Goal: Task Accomplishment & Management: Use online tool/utility

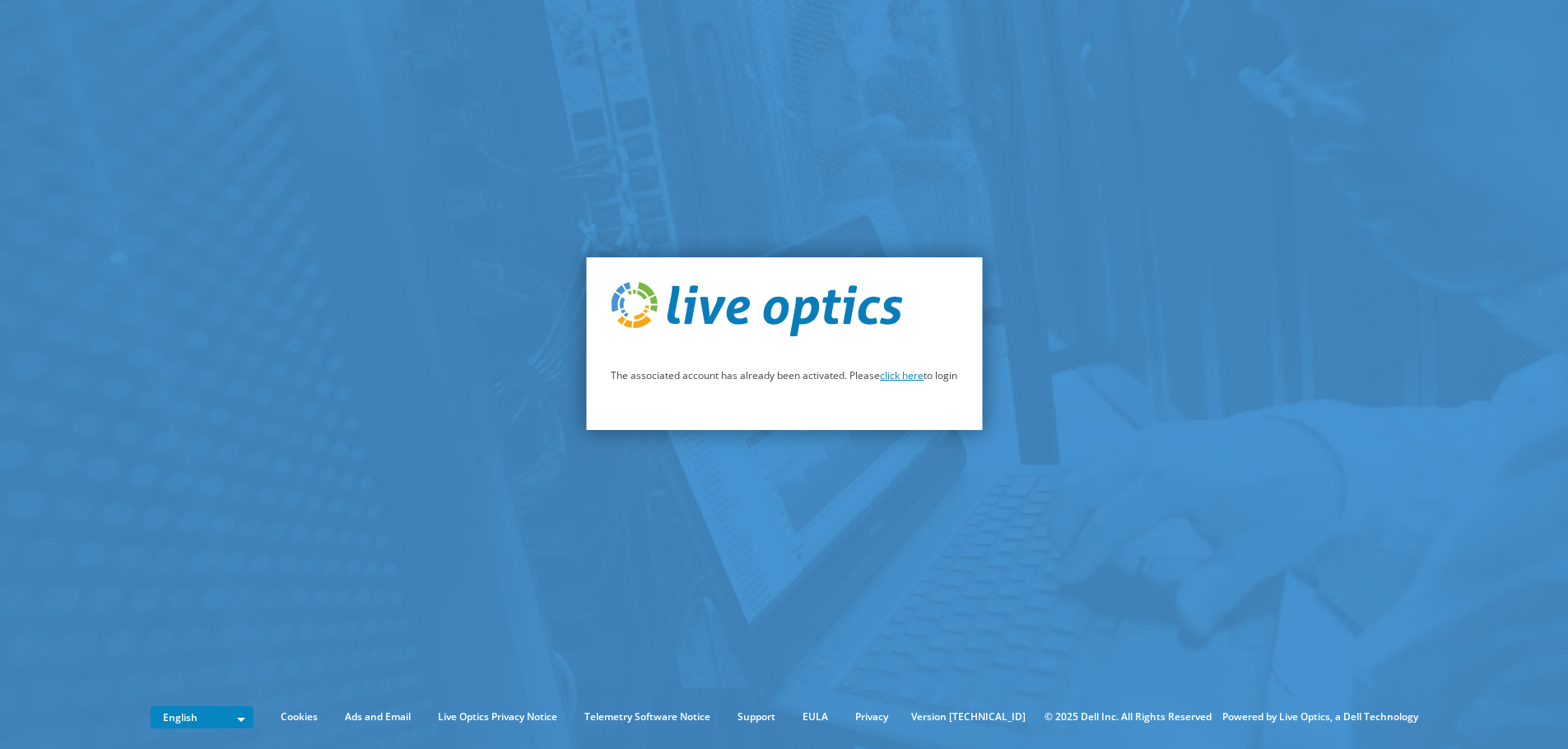
click at [914, 376] on link "click here" at bounding box center [901, 375] width 43 height 14
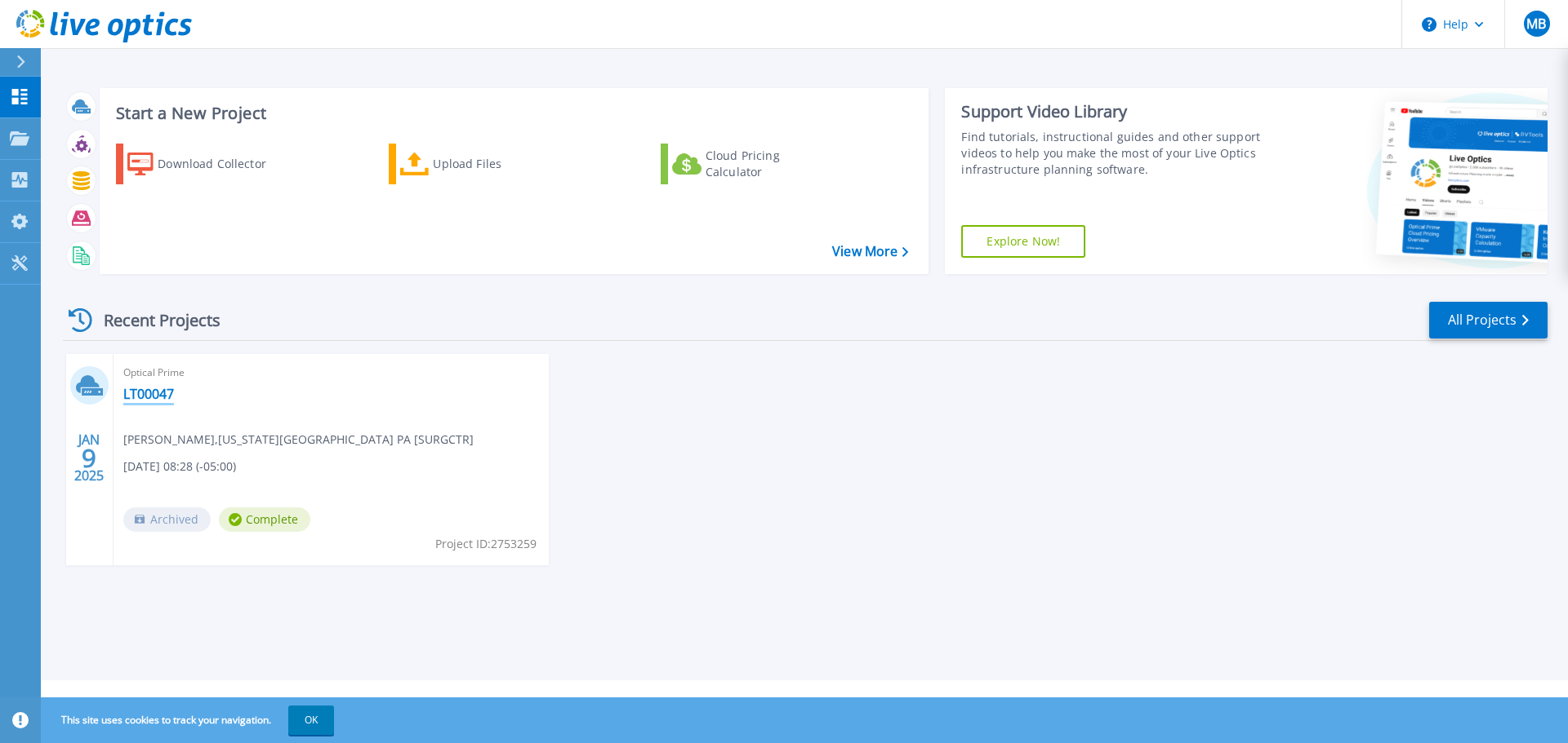
click at [145, 393] on link "LT00047" at bounding box center [148, 394] width 51 height 16
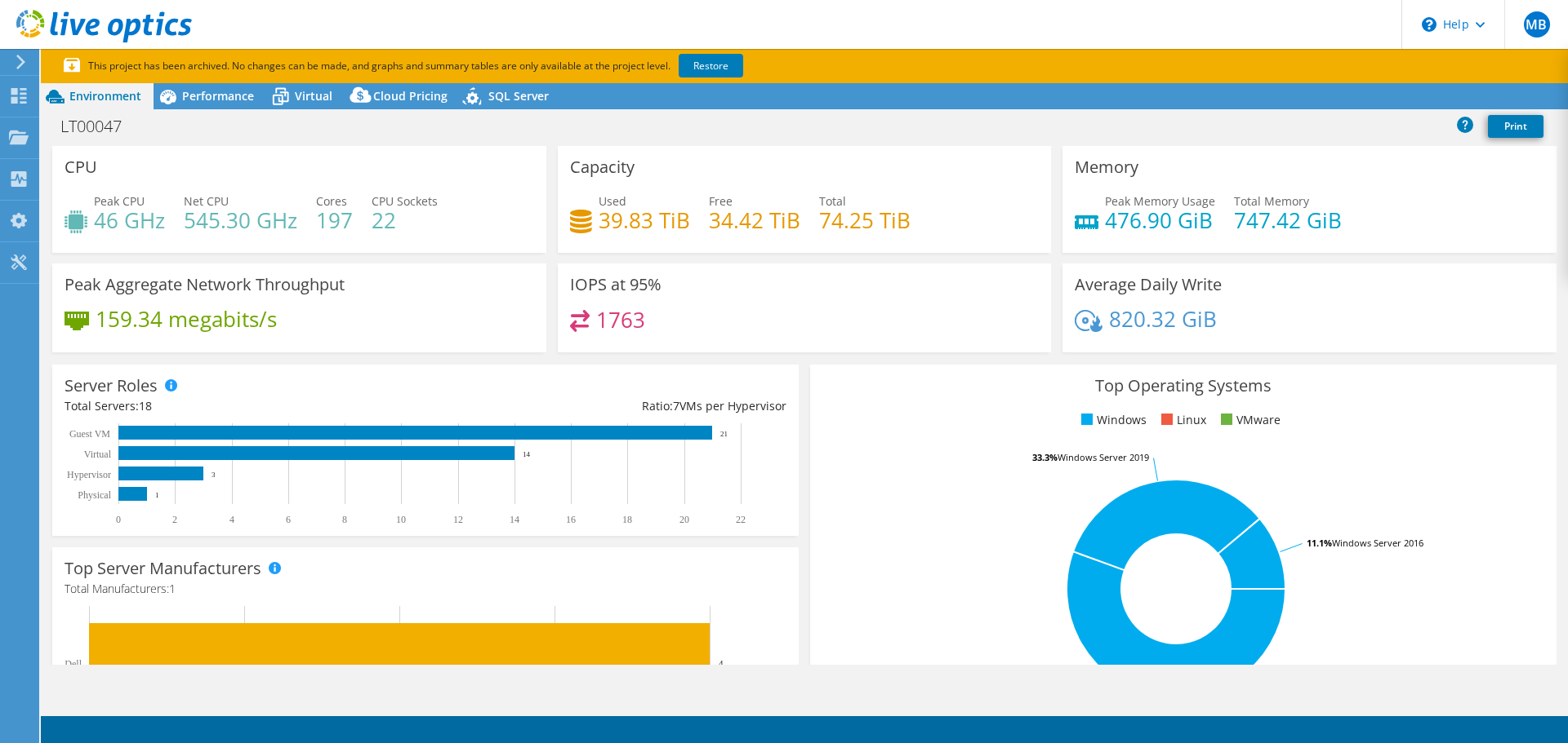
select select "USEast"
select select "USD"
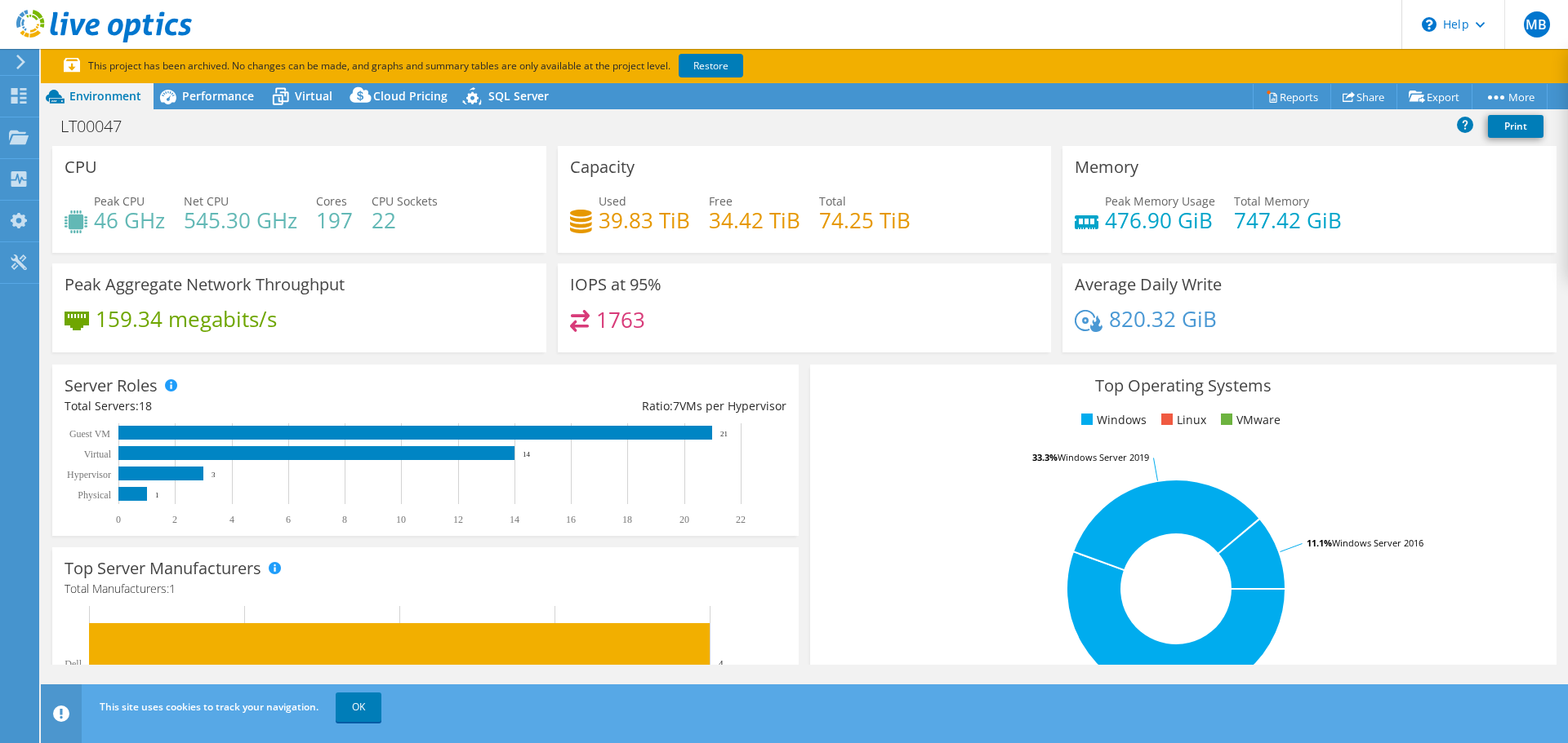
click at [619, 220] on h4 "39.83 TiB" at bounding box center [644, 220] width 92 height 18
click at [288, 85] on icon at bounding box center [281, 96] width 29 height 29
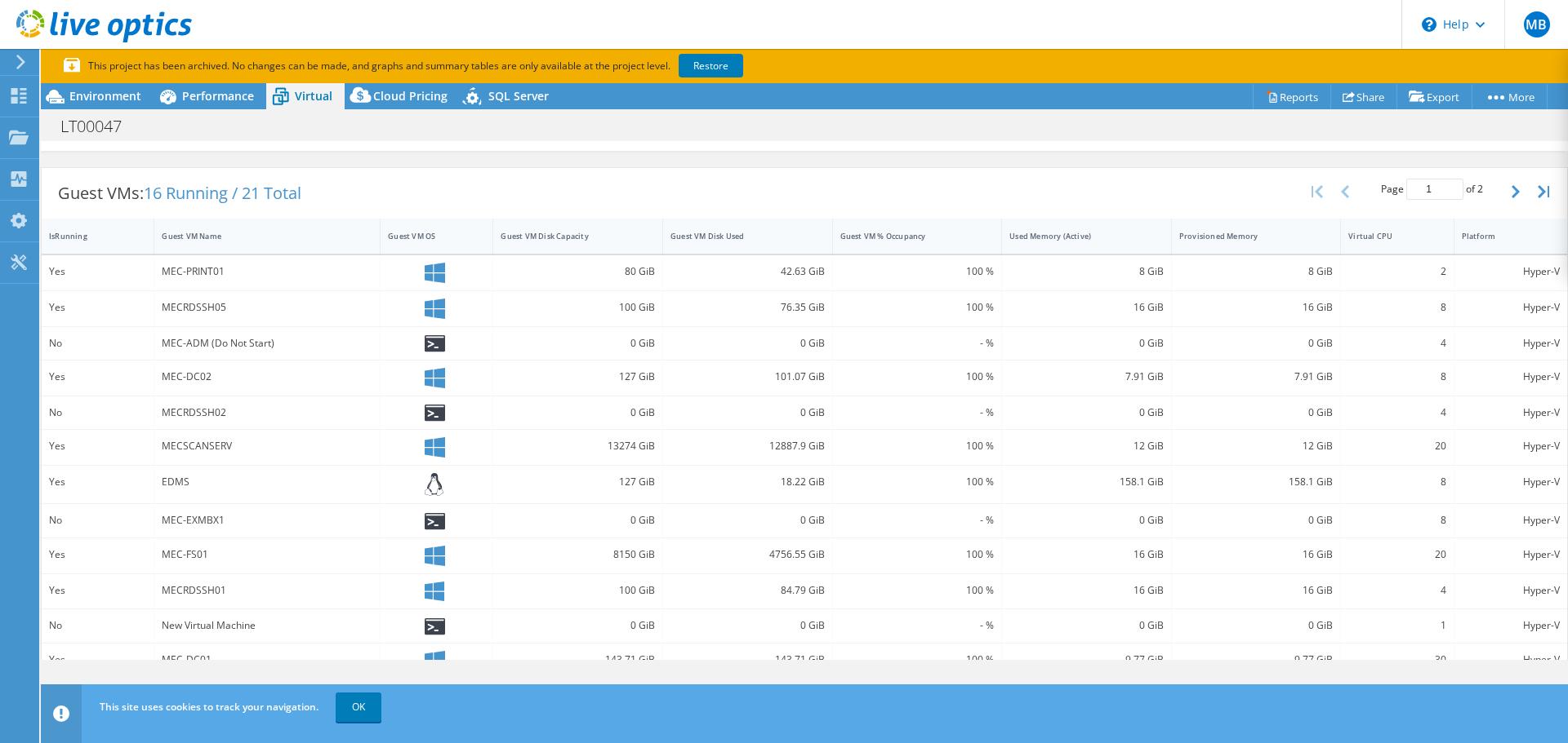
scroll to position [266, 0]
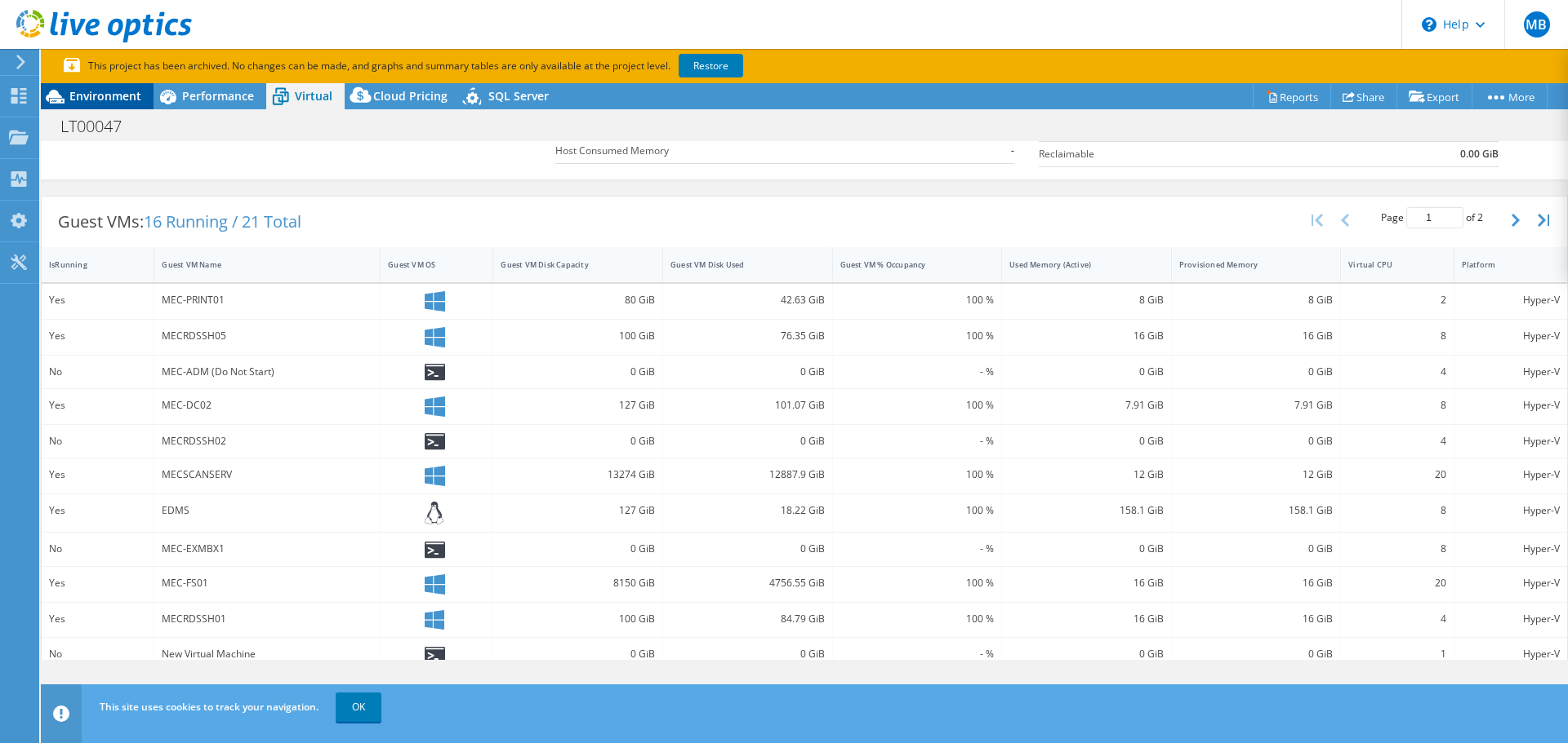
click at [89, 98] on span "Environment" at bounding box center [105, 95] width 72 height 15
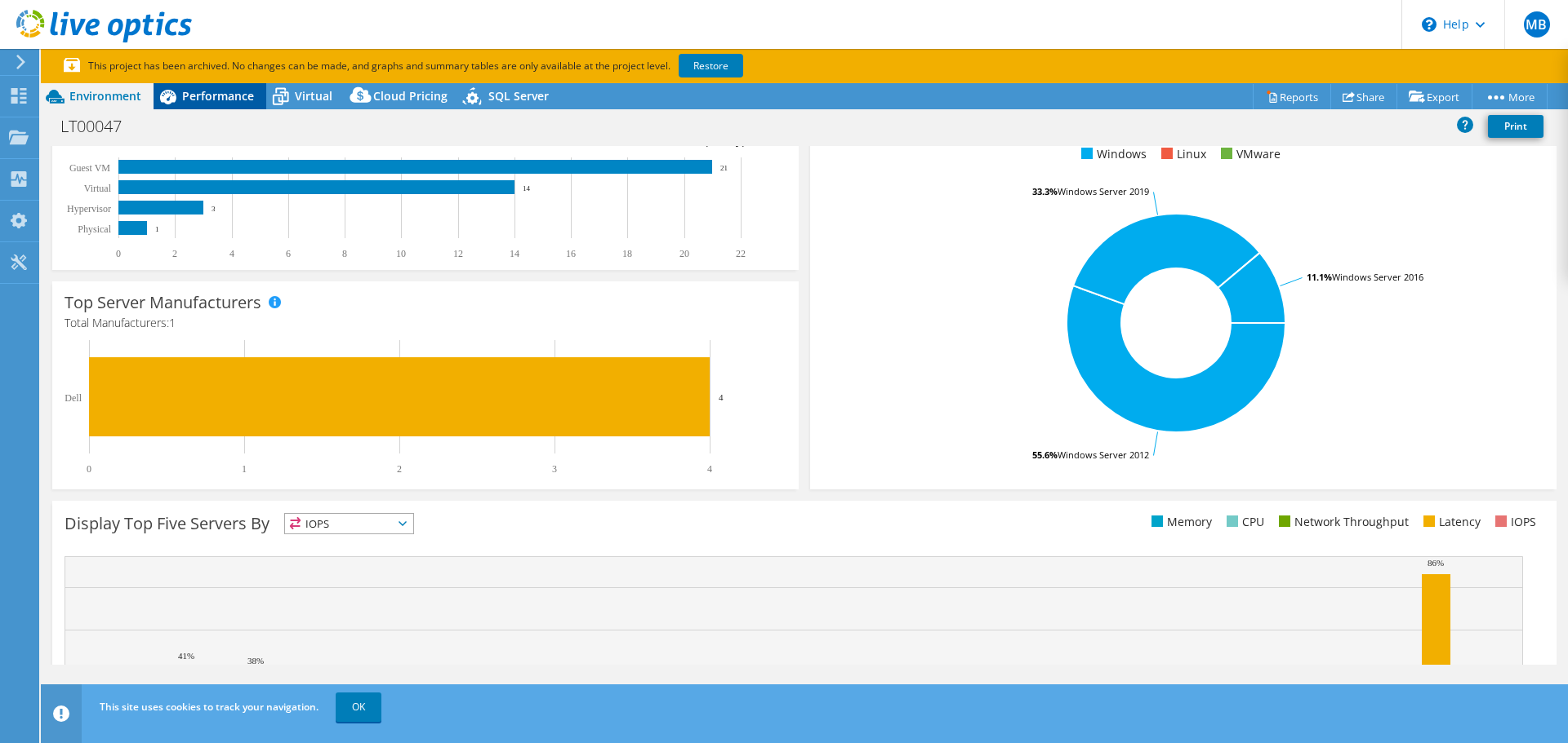
click at [199, 99] on span "Performance" at bounding box center [218, 95] width 72 height 15
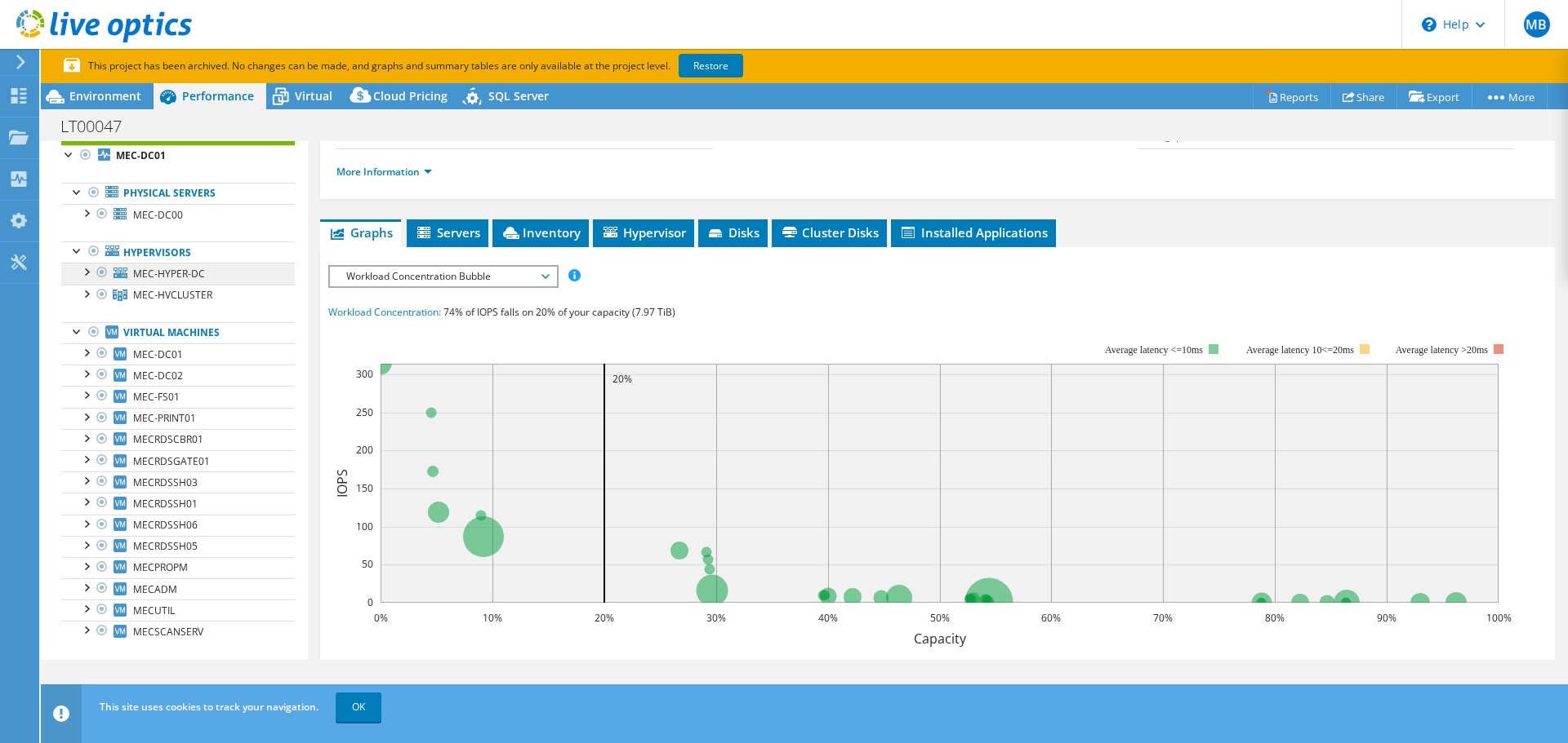
scroll to position [82, 0]
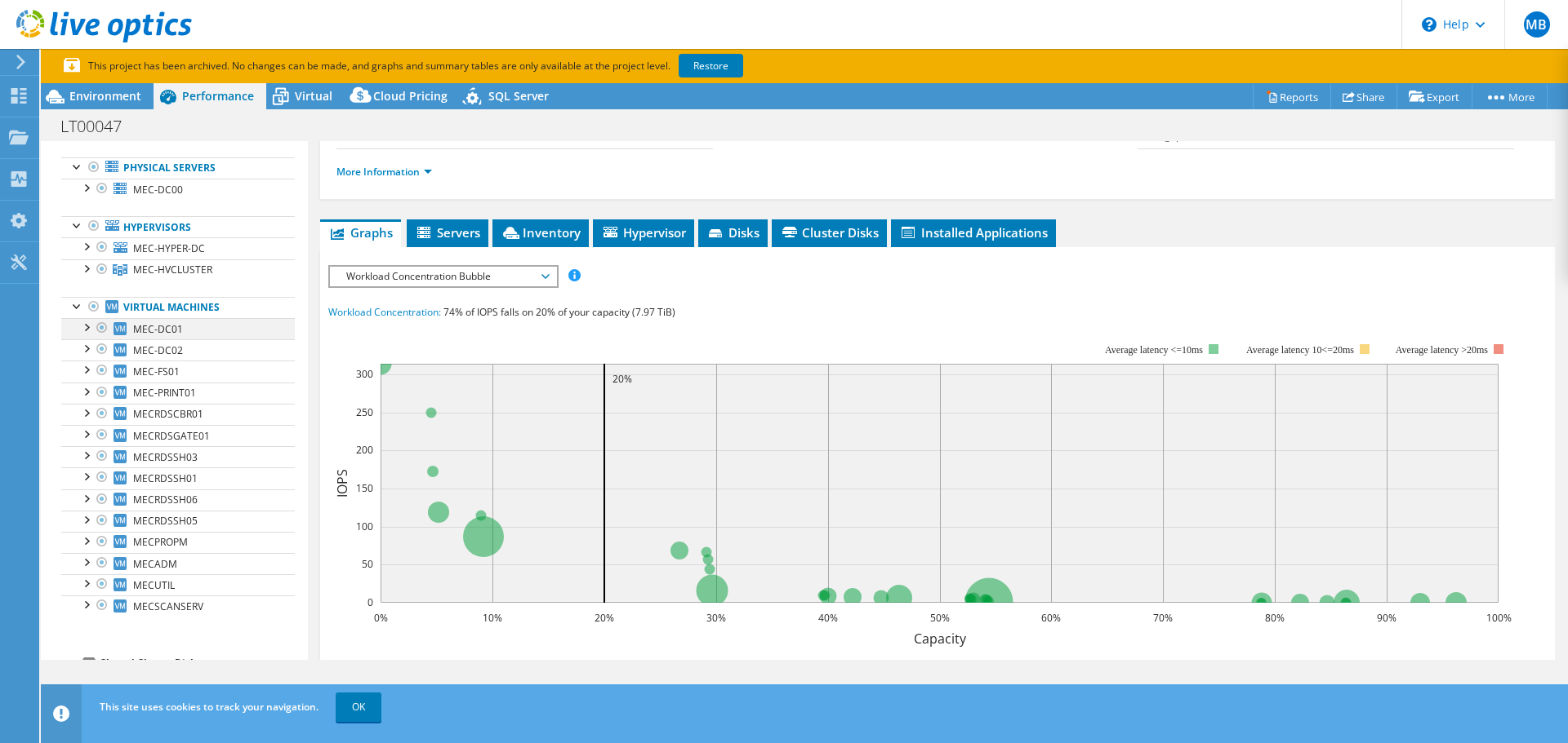
click at [91, 328] on div at bounding box center [85, 326] width 16 height 16
click at [82, 395] on div at bounding box center [85, 390] width 16 height 16
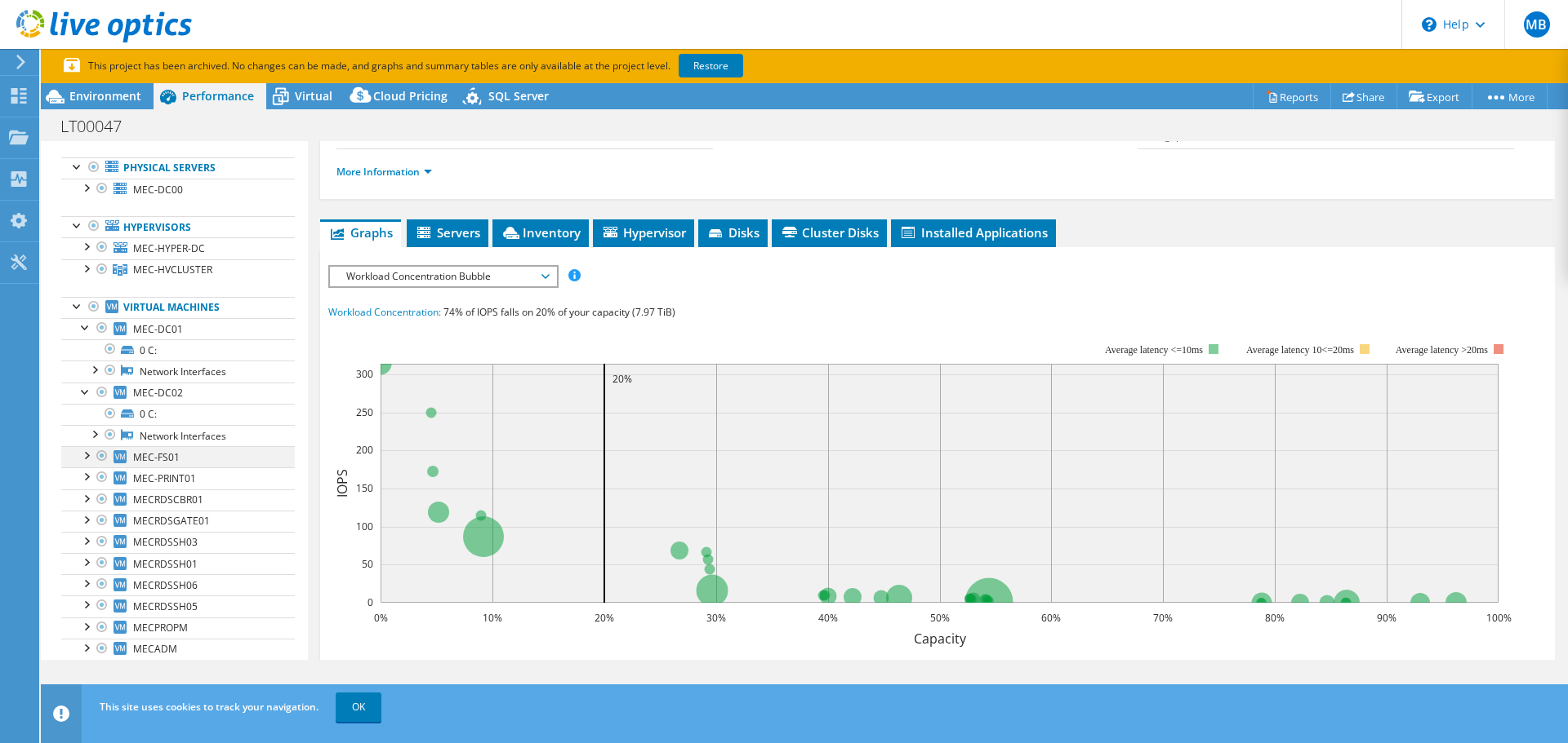
click at [88, 461] on div at bounding box center [85, 454] width 16 height 16
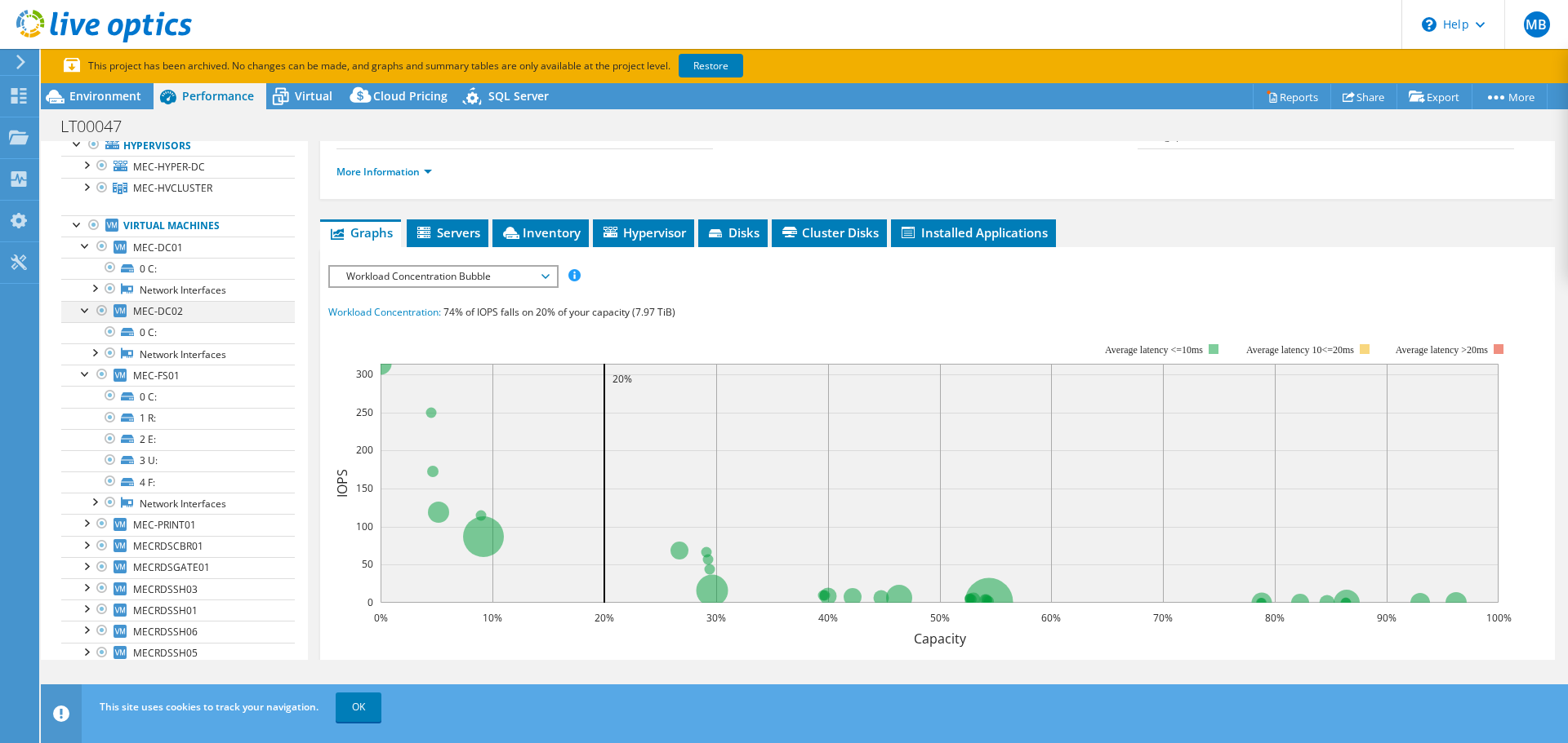
scroll to position [245, 0]
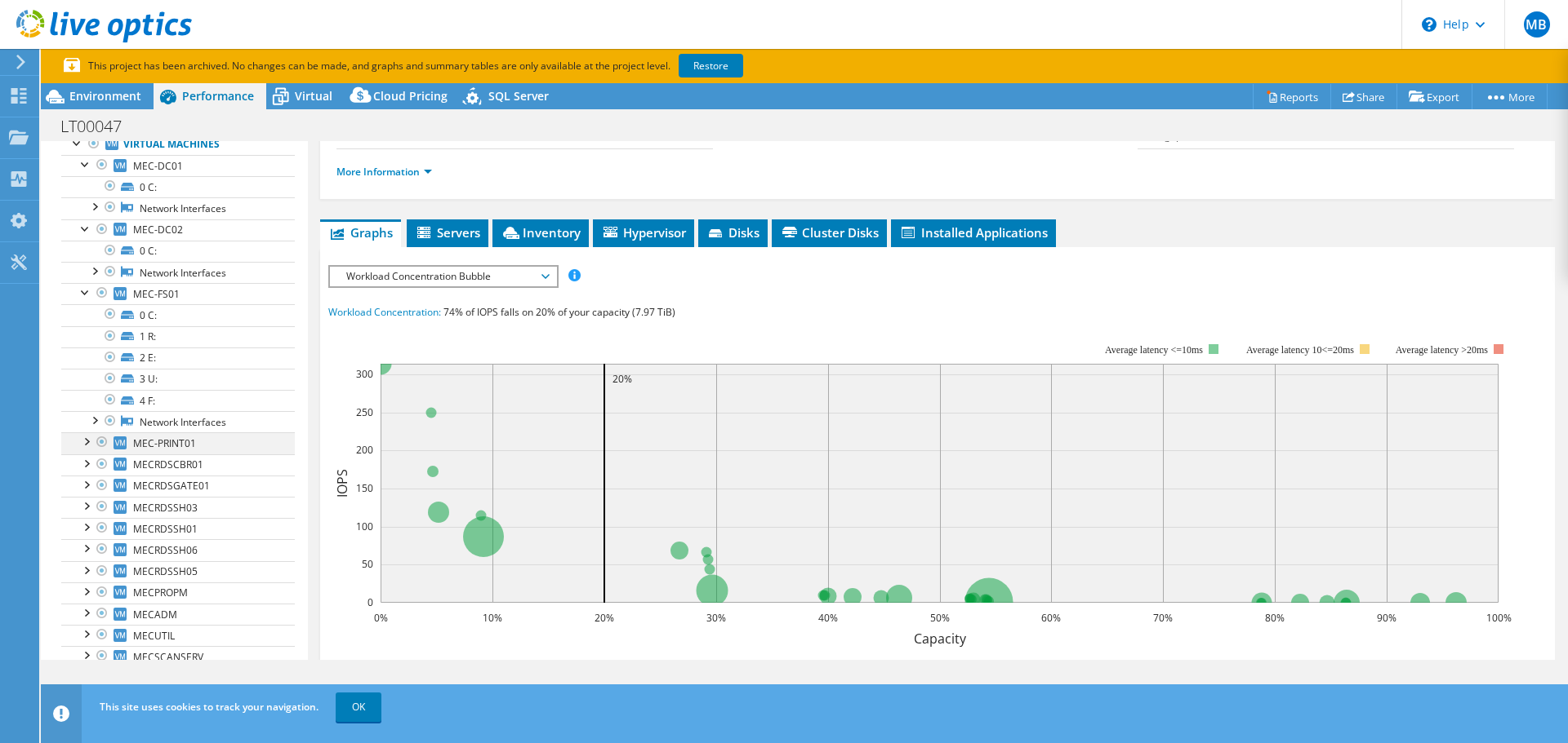
click at [88, 439] on div at bounding box center [85, 440] width 16 height 16
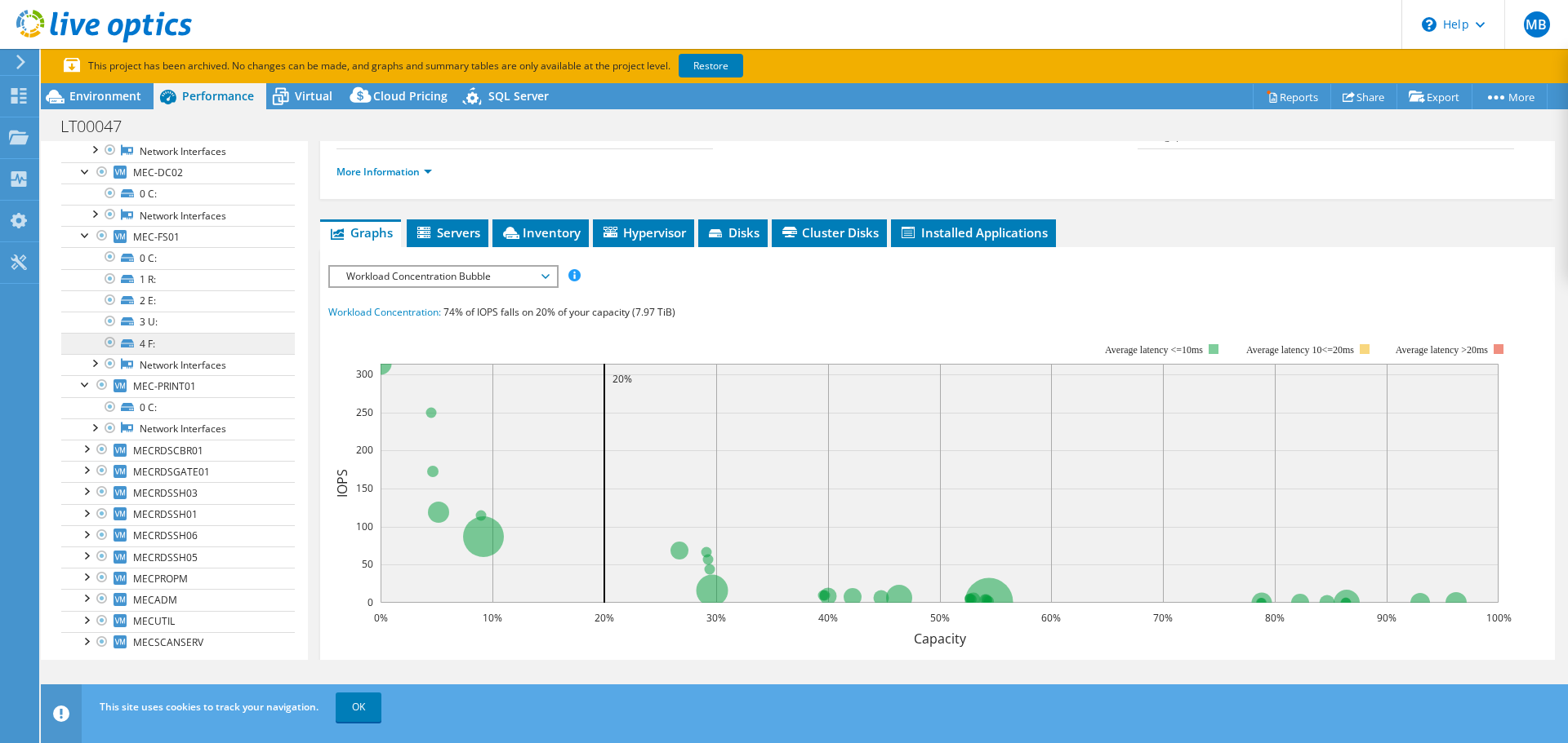
scroll to position [326, 0]
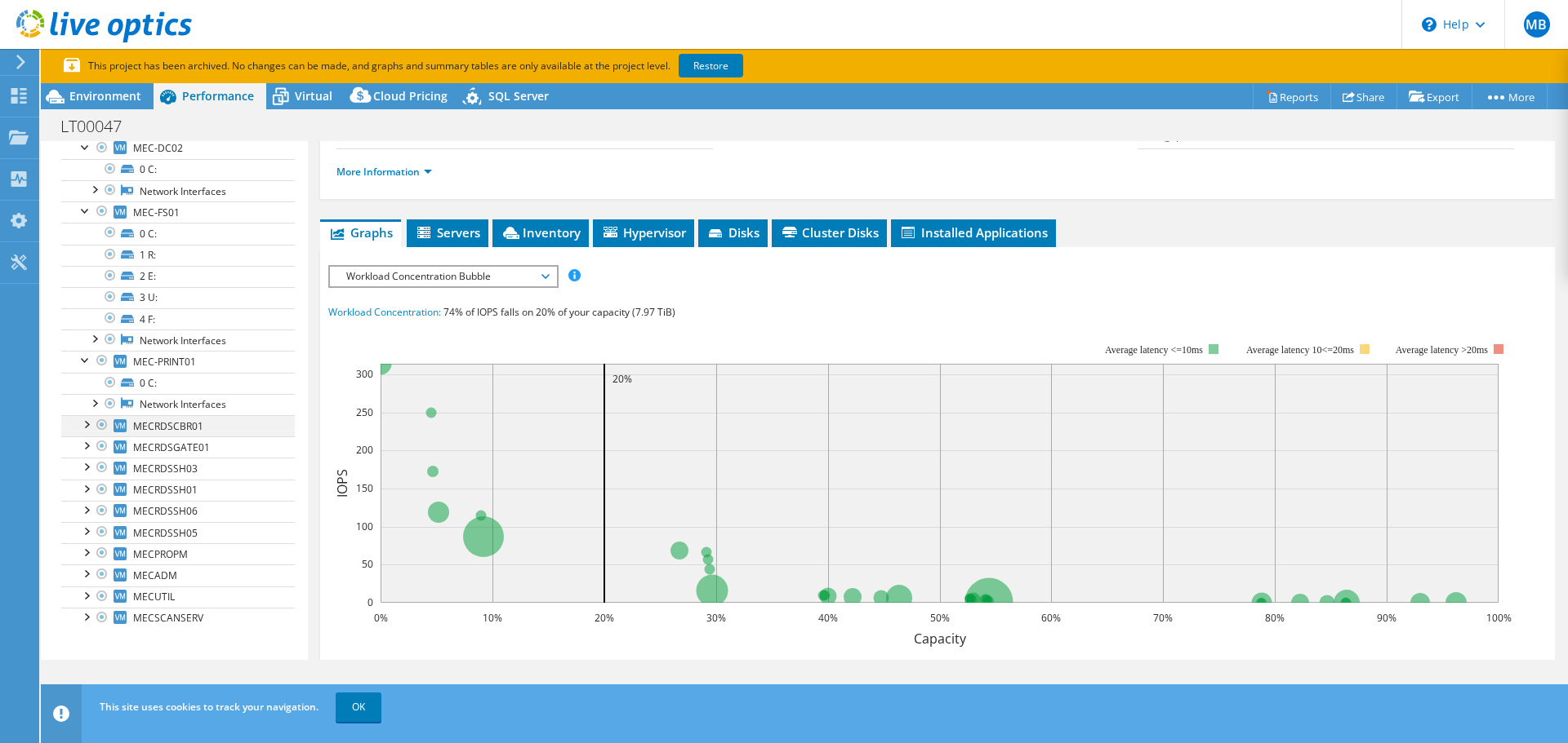
click at [86, 424] on div at bounding box center [85, 423] width 16 height 16
click at [92, 490] on div at bounding box center [85, 487] width 16 height 16
